Goal: Check status: Check status

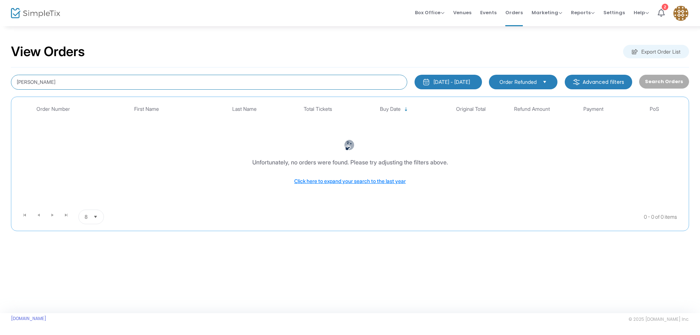
click at [70, 83] on input "katie" at bounding box center [209, 82] width 396 height 15
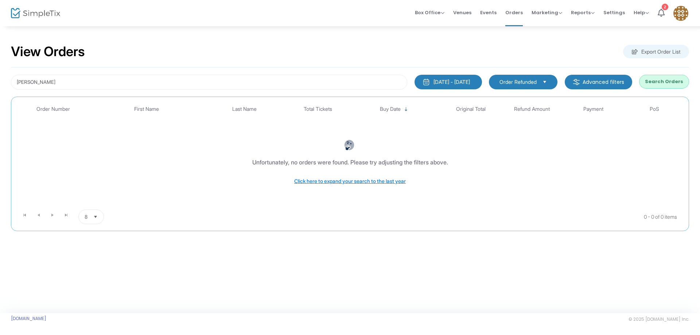
click at [656, 86] on button "Search Orders" at bounding box center [664, 82] width 50 height 14
click at [457, 81] on div "8/16/2025 - 9/15/2025" at bounding box center [452, 81] width 36 height 7
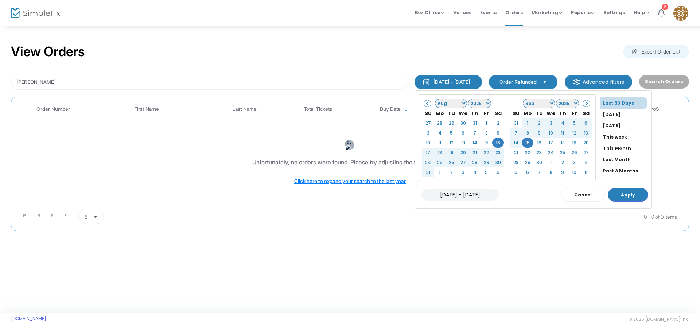
click at [457, 59] on div "View Orders Export Order List" at bounding box center [350, 51] width 678 height 31
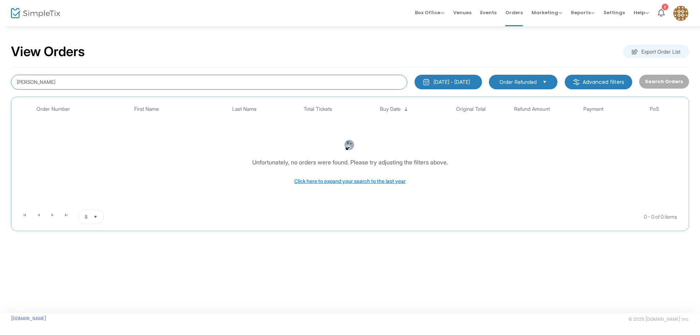
click at [78, 80] on input "Klett" at bounding box center [209, 82] width 396 height 15
type input "Katie"
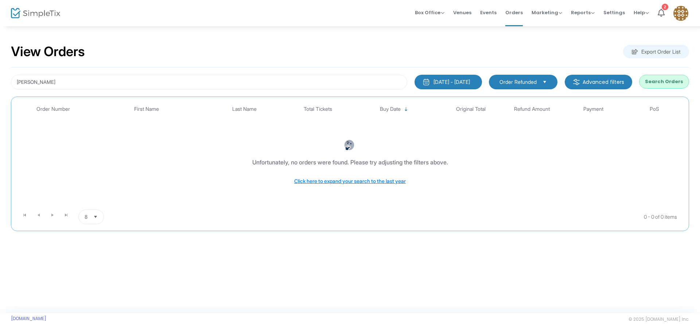
click at [671, 77] on button "Search Orders" at bounding box center [664, 82] width 50 height 14
